Goal: Transaction & Acquisition: Purchase product/service

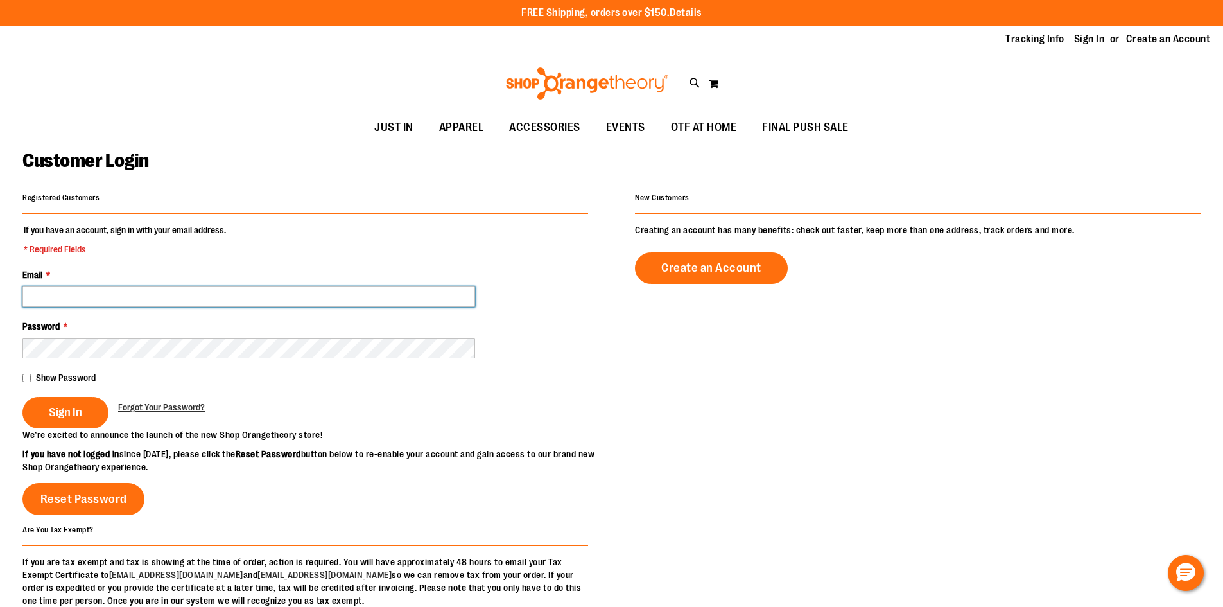
click at [265, 287] on input "Email *" at bounding box center [248, 296] width 453 height 21
type input "**********"
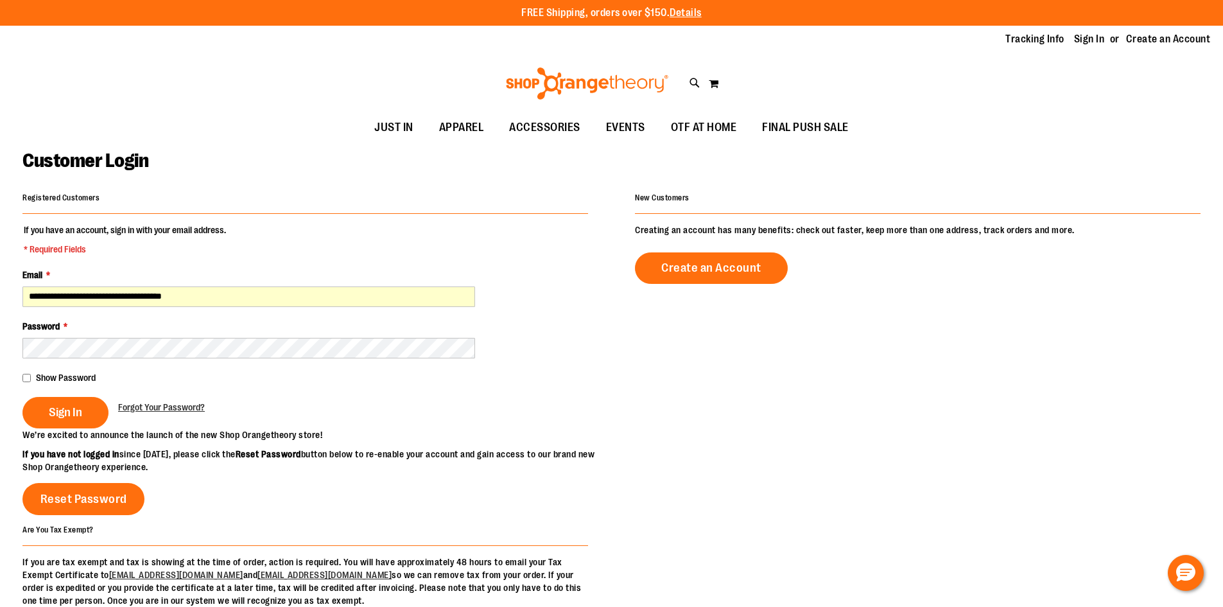
drag, startPoint x: 49, startPoint y: 411, endPoint x: 173, endPoint y: 393, distance: 125.2
click at [49, 412] on span "Sign In" at bounding box center [65, 412] width 33 height 14
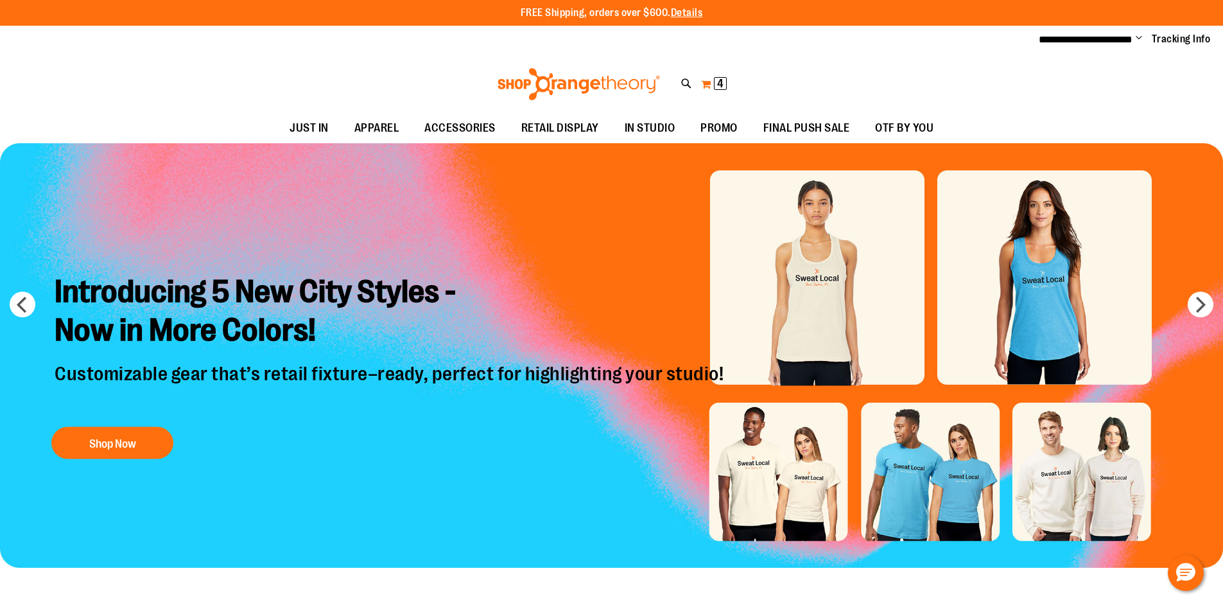
click at [715, 84] on span "4 4 items" at bounding box center [720, 83] width 13 height 13
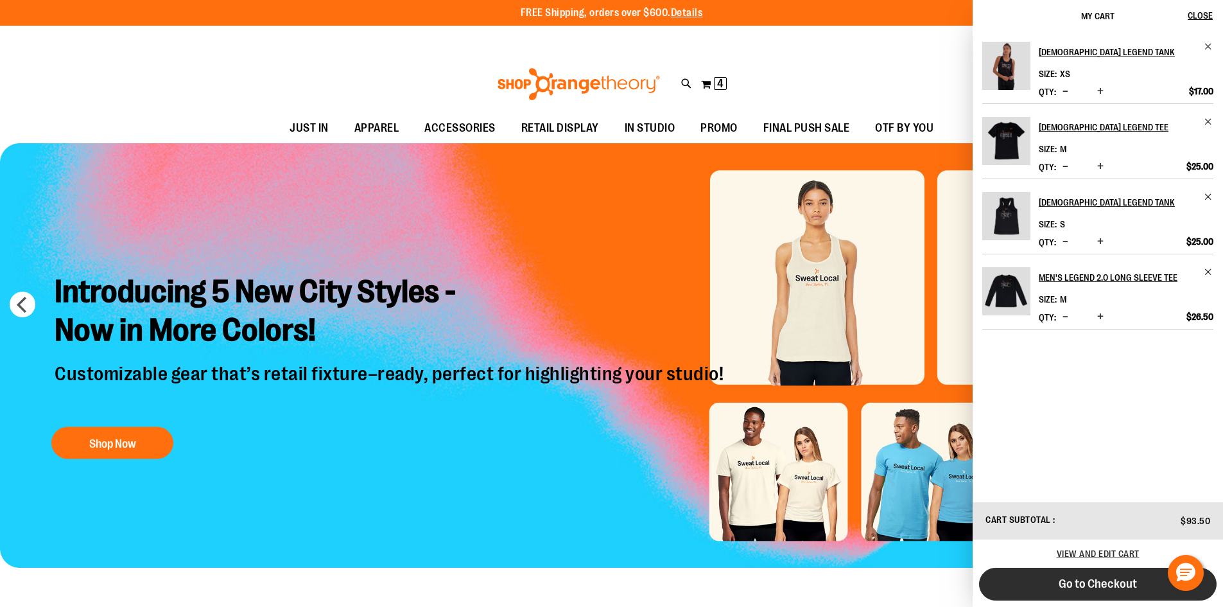
click at [1115, 584] on span "Go to Checkout" at bounding box center [1098, 584] width 78 height 14
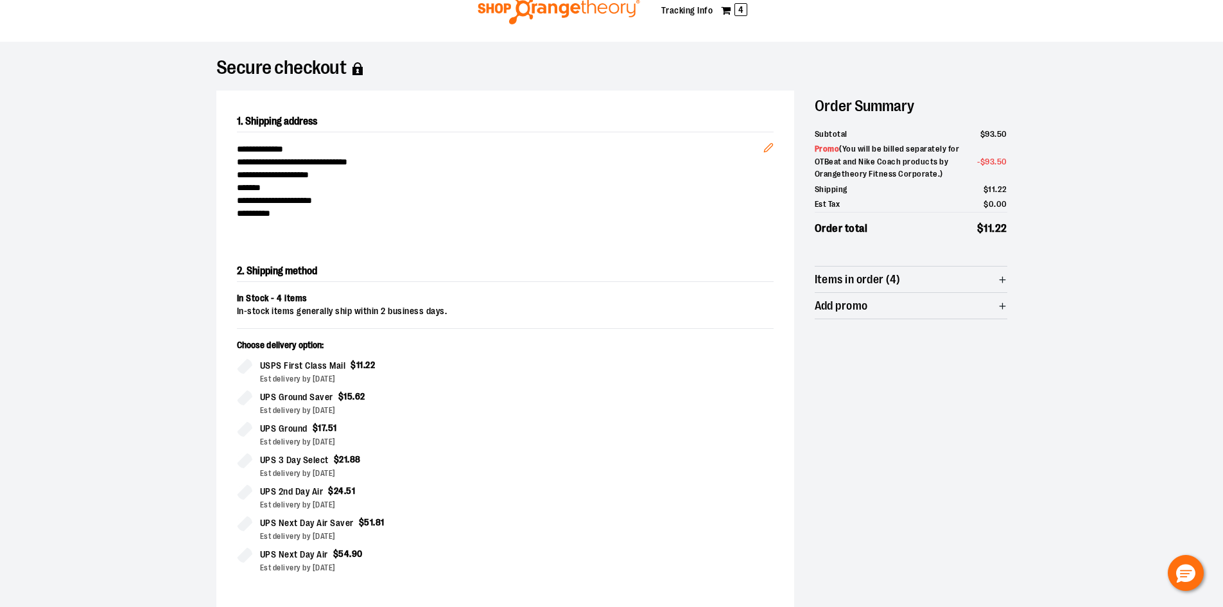
scroll to position [39, 0]
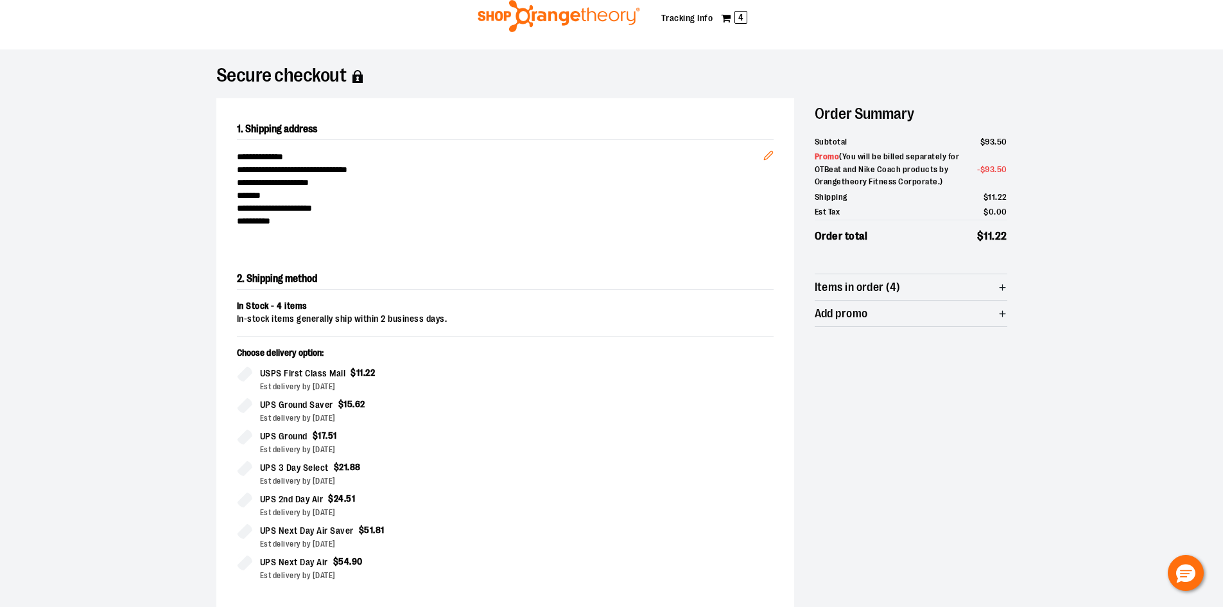
click at [1004, 283] on icon "button" at bounding box center [1003, 288] width 10 height 10
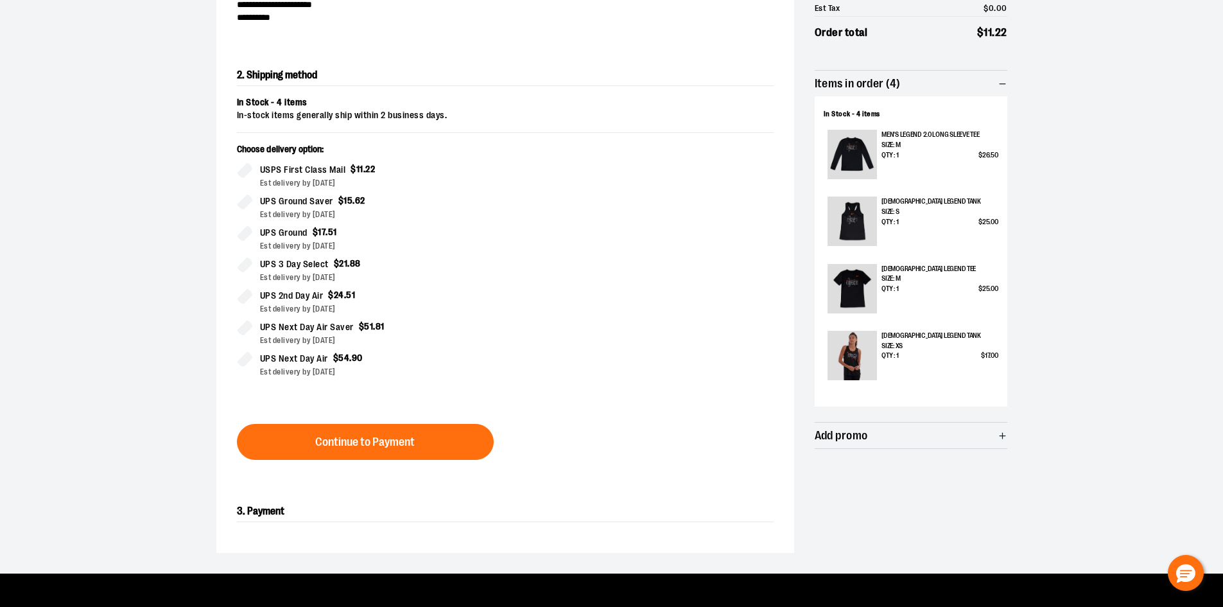
scroll to position [232, 0]
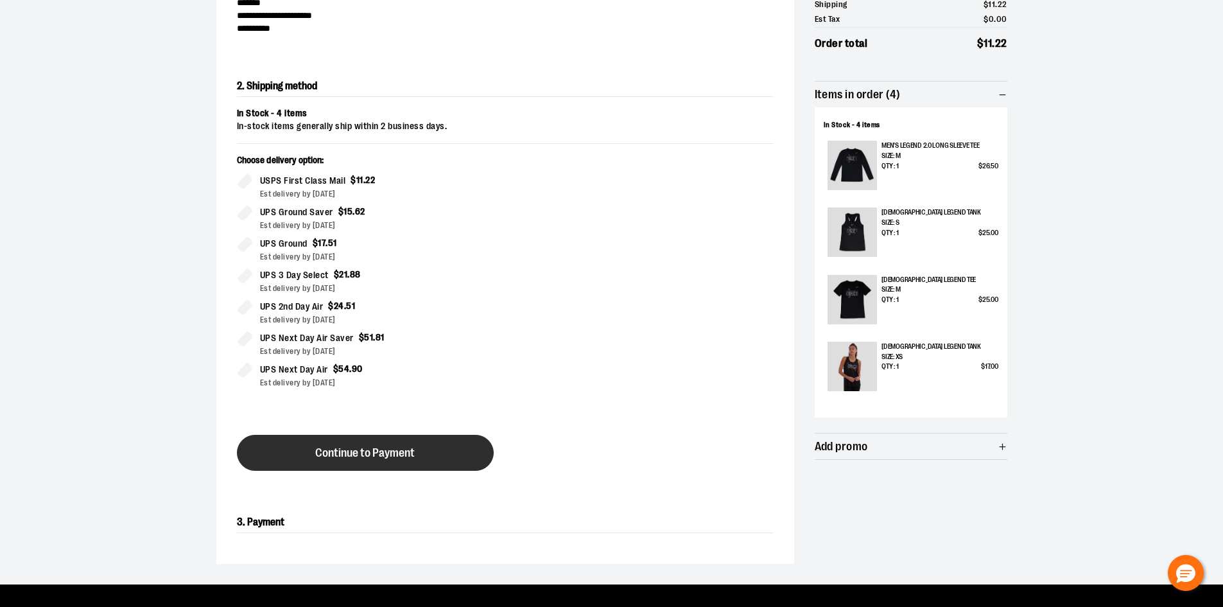
click at [320, 463] on button "Continue to Payment" at bounding box center [365, 453] width 257 height 36
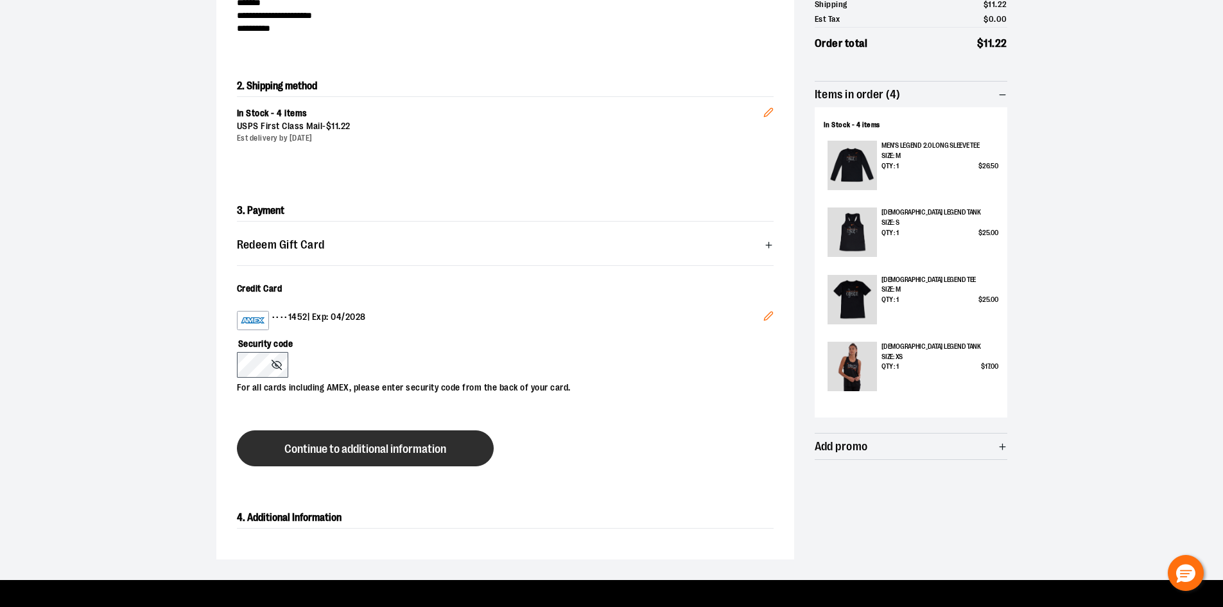
click at [318, 451] on span "Continue to additional information" at bounding box center [365, 449] width 162 height 12
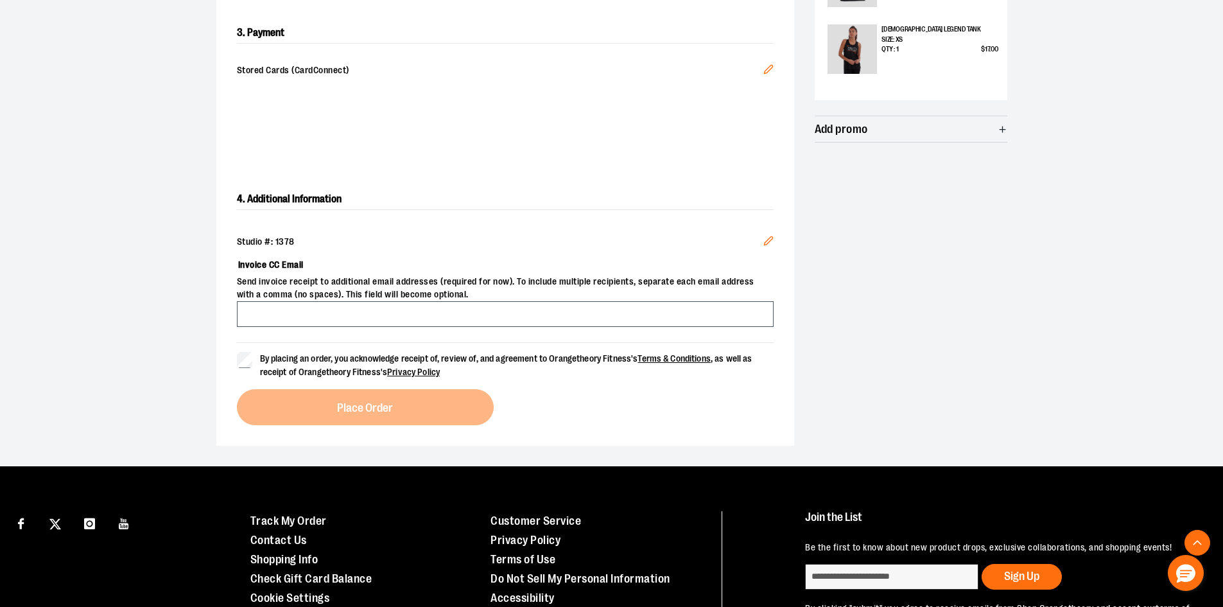
scroll to position [553, 0]
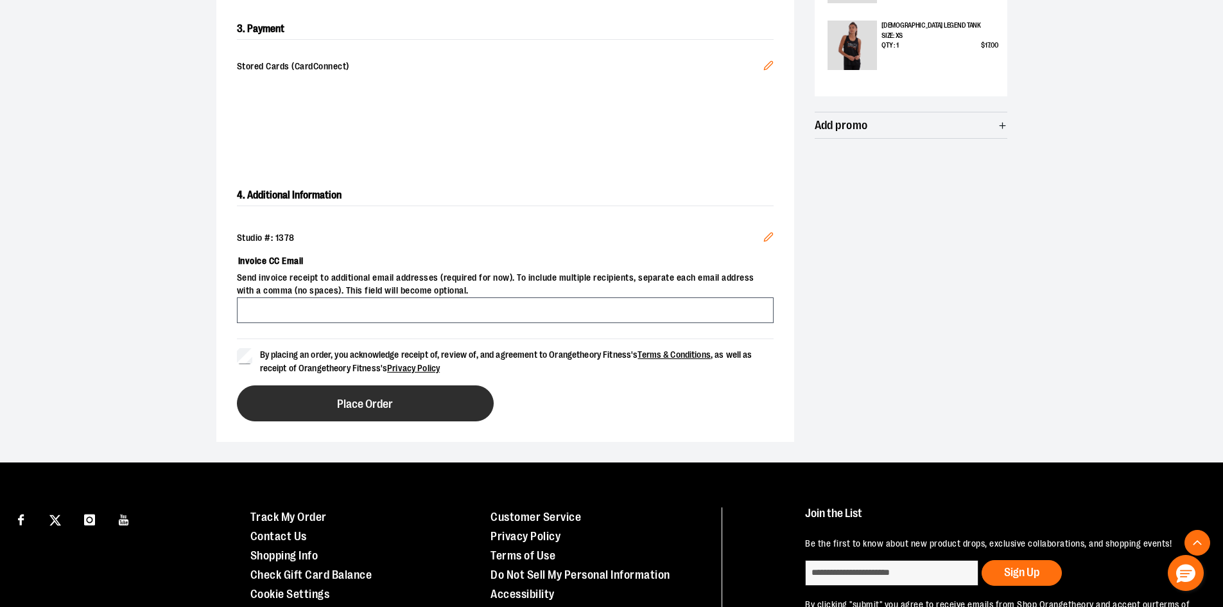
click at [325, 401] on button "Place Order" at bounding box center [365, 403] width 257 height 36
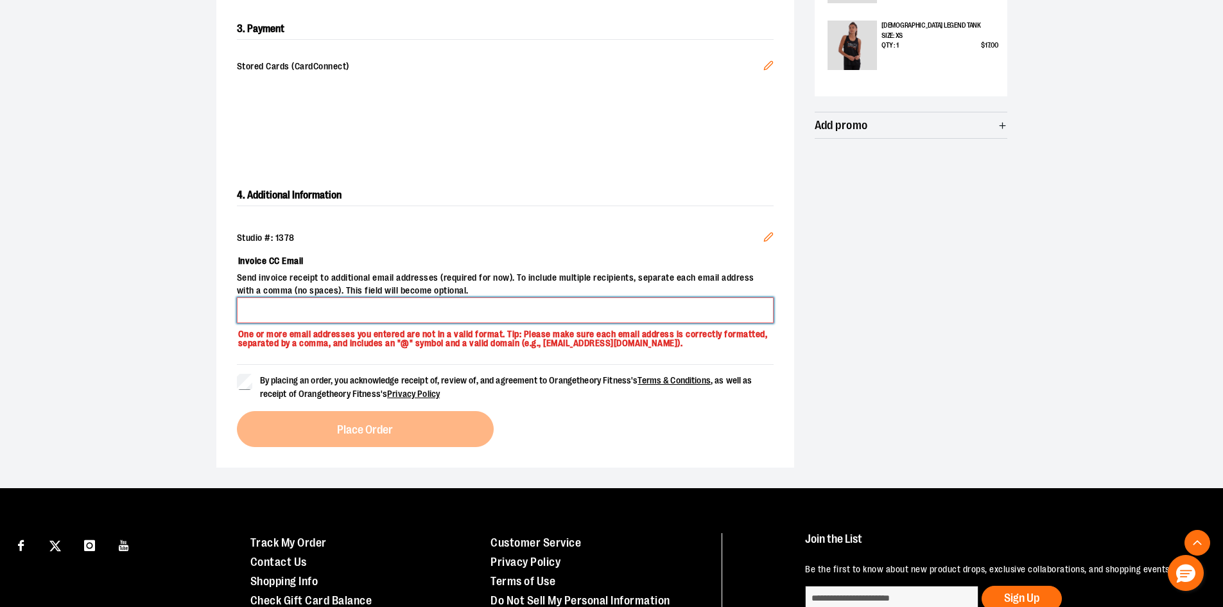
drag, startPoint x: 328, startPoint y: 314, endPoint x: 322, endPoint y: 311, distance: 6.6
click at [324, 312] on input "Invoice CC Email" at bounding box center [505, 310] width 537 height 26
type input "**********"
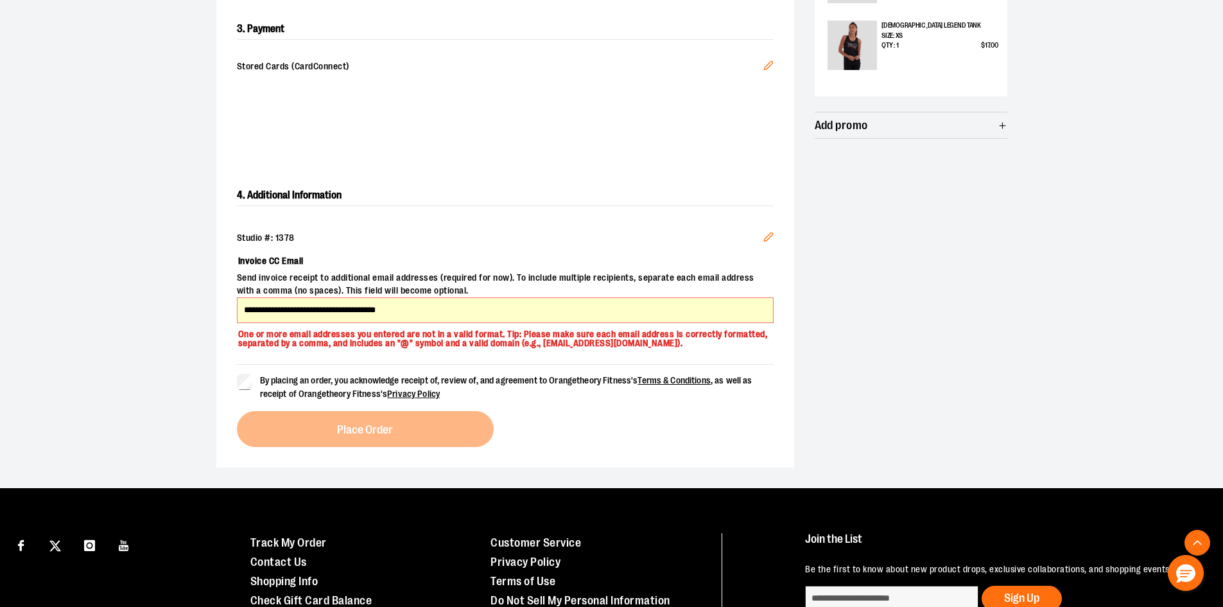
click at [387, 438] on div "By placing an order, you acknowledge receipt of, review of, and agreement to Or…" at bounding box center [505, 405] width 537 height 83
click at [236, 382] on div "**********" at bounding box center [505, 315] width 578 height 303
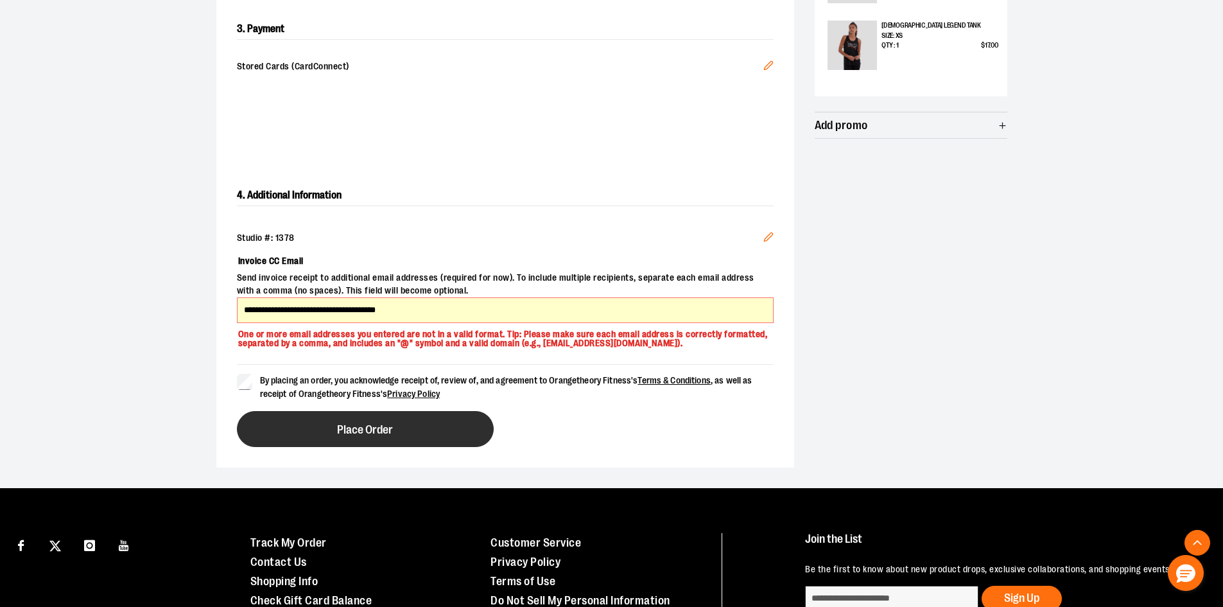
click at [328, 421] on button "Place Order" at bounding box center [365, 429] width 257 height 36
